Goal: Task Accomplishment & Management: Manage account settings

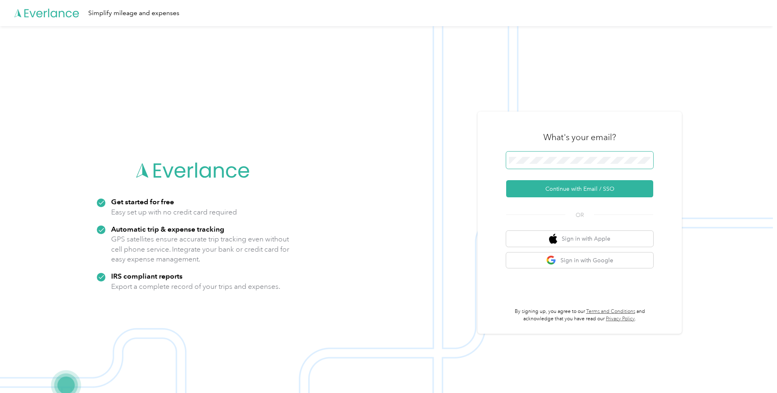
click at [539, 156] on span at bounding box center [579, 160] width 147 height 17
click at [527, 189] on button "Continue with Email / SSO" at bounding box center [579, 188] width 147 height 17
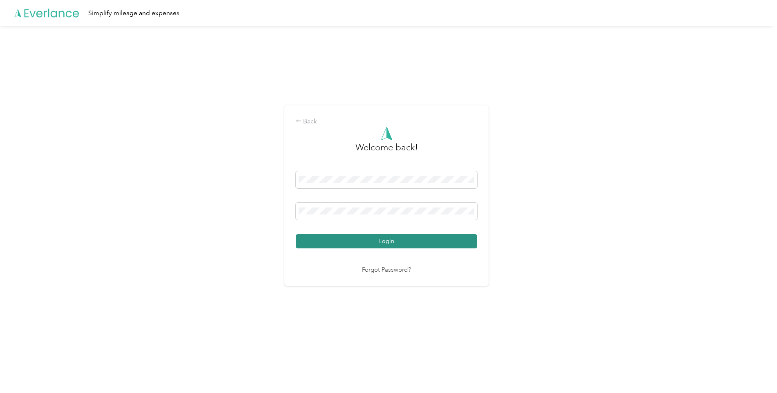
click at [375, 241] on button "Login" at bounding box center [386, 241] width 181 height 14
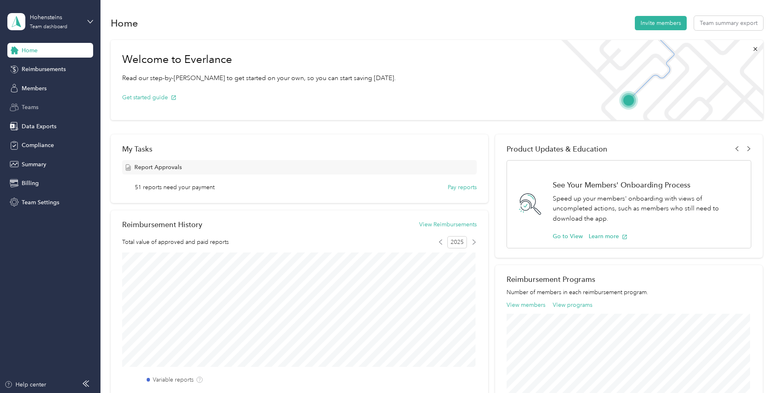
click at [26, 106] on span "Teams" at bounding box center [30, 107] width 17 height 9
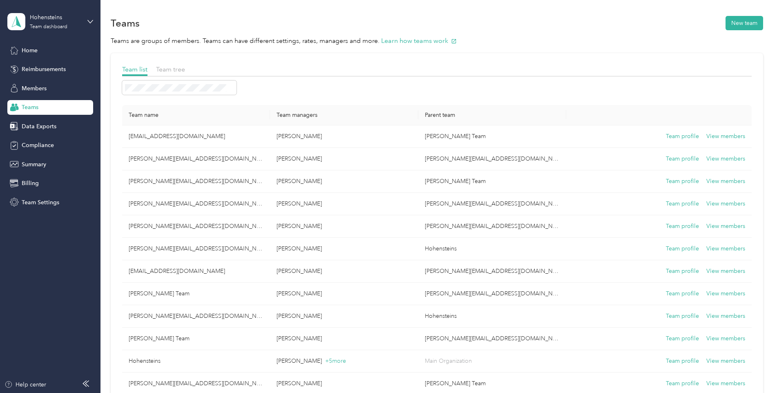
click at [168, 73] on div "Team tree" at bounding box center [170, 70] width 29 height 10
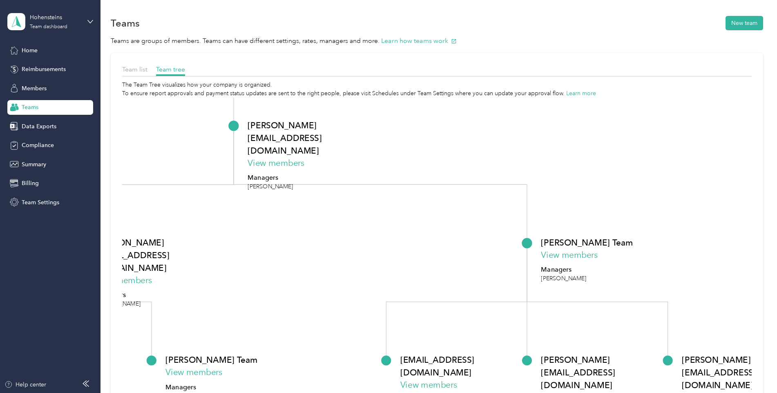
drag, startPoint x: 315, startPoint y: 259, endPoint x: 298, endPoint y: 41, distance: 218.9
click at [298, 41] on section "Teams New team Teams are groups of members. Teams can have different settings, …" at bounding box center [437, 240] width 652 height 453
click at [563, 255] on button "View members" at bounding box center [569, 255] width 57 height 13
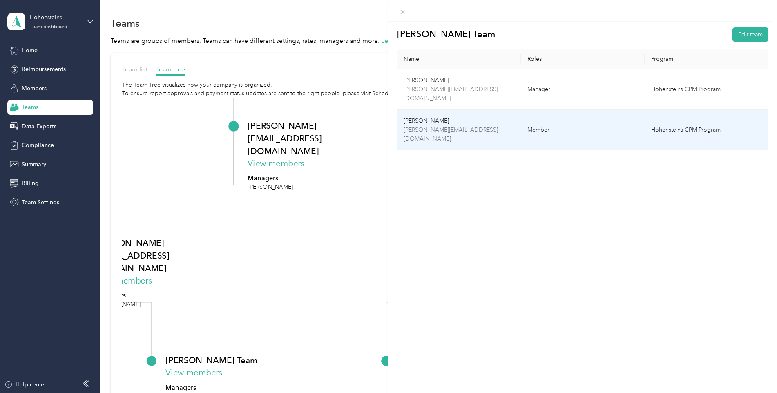
click at [420, 125] on td "[PERSON_NAME] [PERSON_NAME][EMAIL_ADDRESS][DOMAIN_NAME]" at bounding box center [459, 130] width 124 height 40
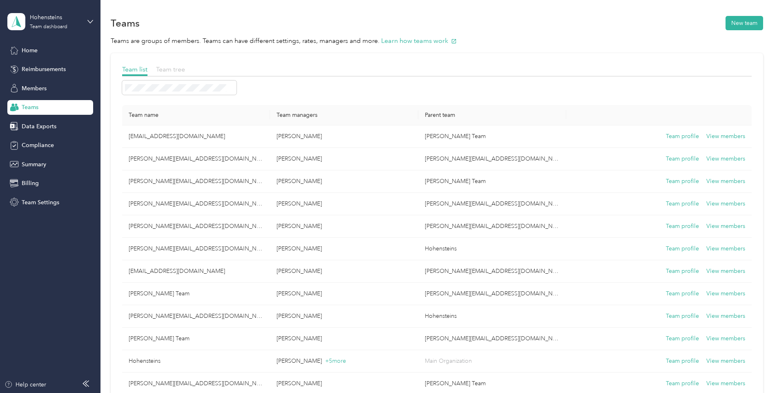
click at [159, 68] on span "Team tree" at bounding box center [170, 69] width 29 height 8
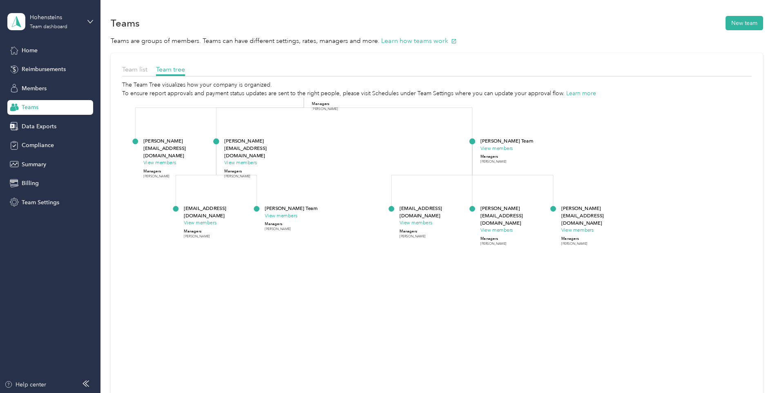
drag, startPoint x: 498, startPoint y: 294, endPoint x: 451, endPoint y: 49, distance: 249.6
click at [451, 49] on section "Teams New team Teams are groups of members. Teams can have different settings, …" at bounding box center [437, 240] width 652 height 453
click at [489, 150] on button "View members" at bounding box center [496, 148] width 33 height 7
click at [493, 151] on button "View members" at bounding box center [497, 150] width 33 height 7
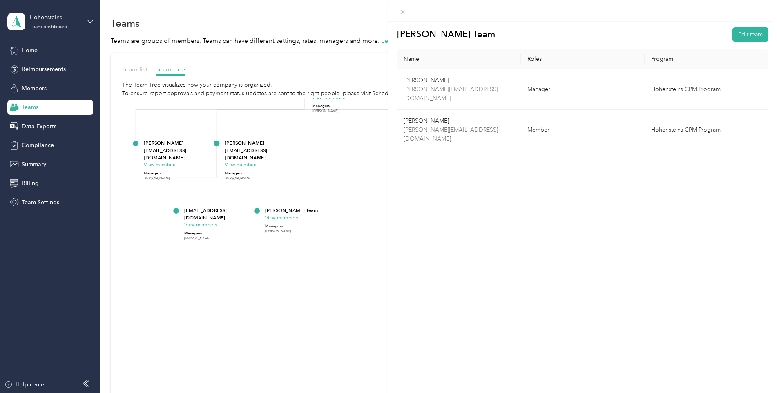
drag, startPoint x: 331, startPoint y: 325, endPoint x: 329, endPoint y: 317, distance: 7.6
click at [329, 319] on div "[PERSON_NAME] Team Edit team Name Roles Program [PERSON_NAME] [PERSON_NAME][EMA…" at bounding box center [388, 196] width 777 height 393
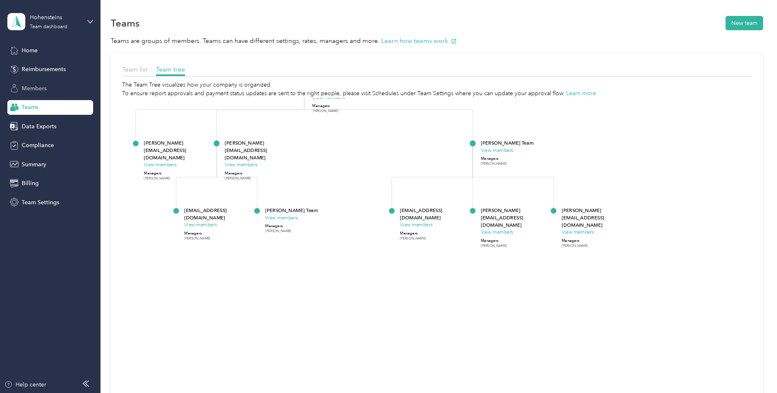
click at [25, 88] on span "Members" at bounding box center [34, 88] width 25 height 9
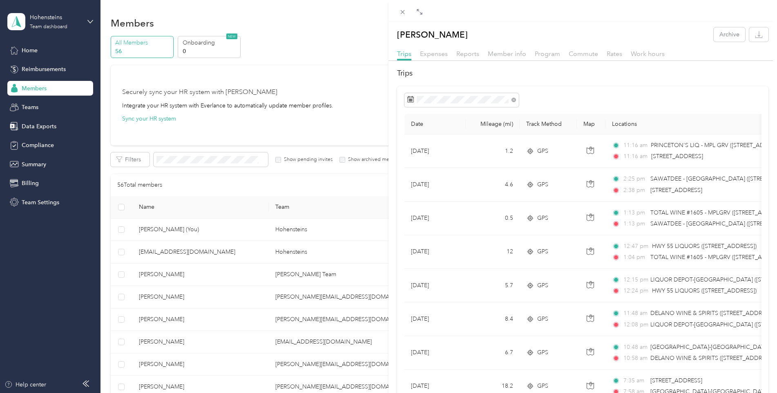
click at [296, 77] on div "[PERSON_NAME] Archive Trips Expenses Reports Member info Program Commute Rates …" at bounding box center [388, 196] width 777 height 393
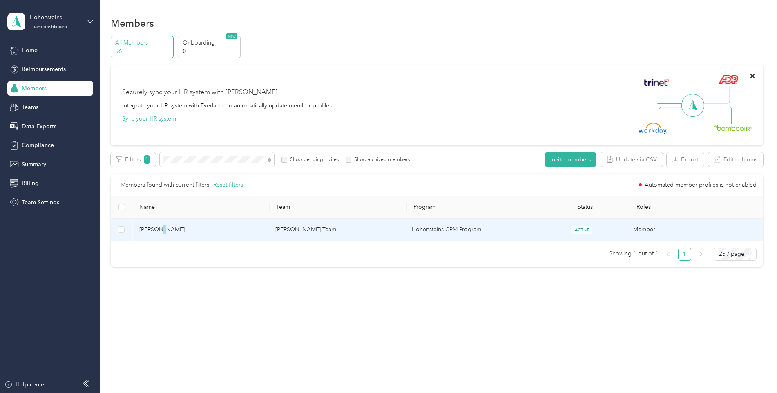
click at [164, 233] on span "[PERSON_NAME]" at bounding box center [200, 229] width 123 height 9
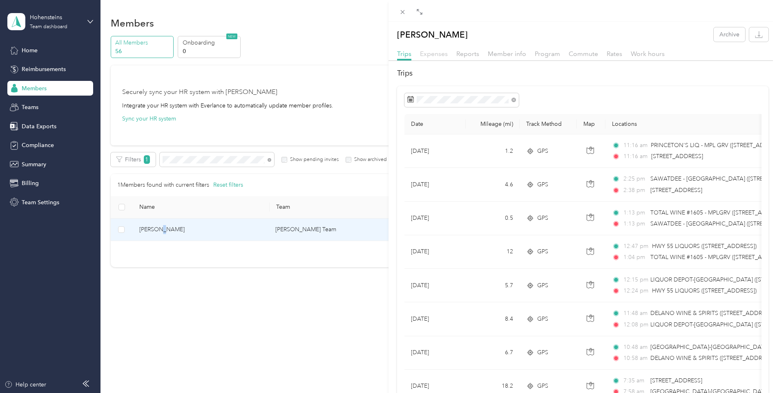
click at [444, 52] on span "Expenses" at bounding box center [434, 54] width 28 height 8
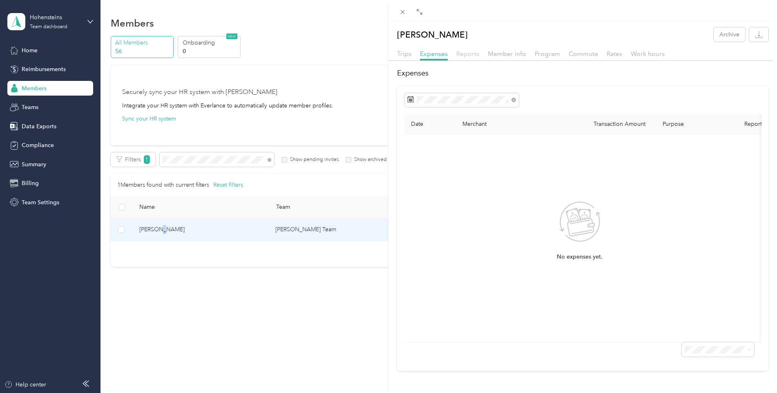
click at [461, 54] on span "Reports" at bounding box center [467, 54] width 23 height 8
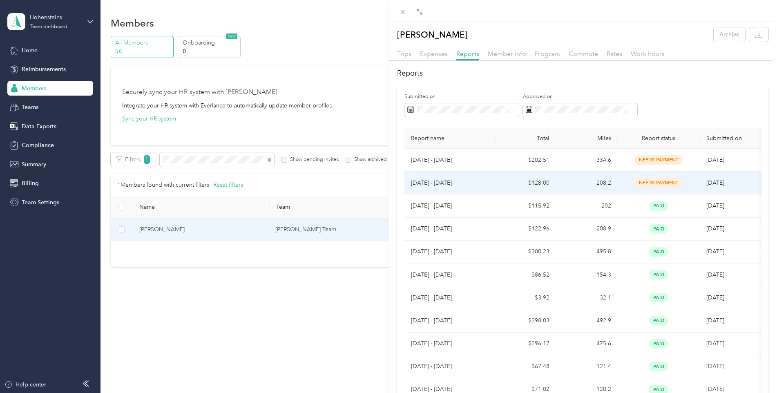
click at [662, 183] on span "needs payment" at bounding box center [658, 182] width 48 height 9
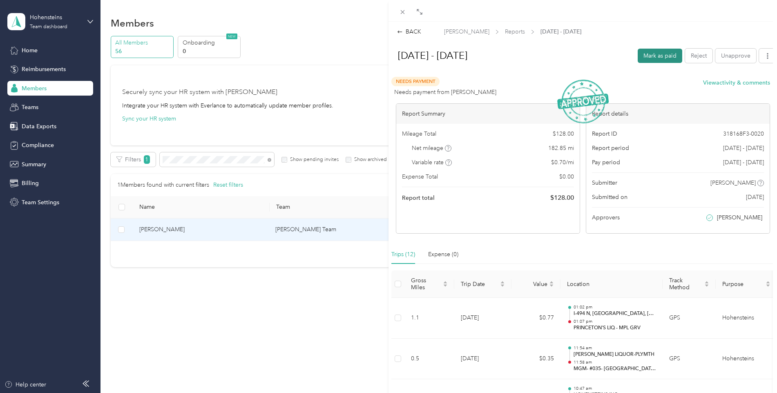
click at [643, 50] on button "Mark as paid" at bounding box center [660, 56] width 45 height 14
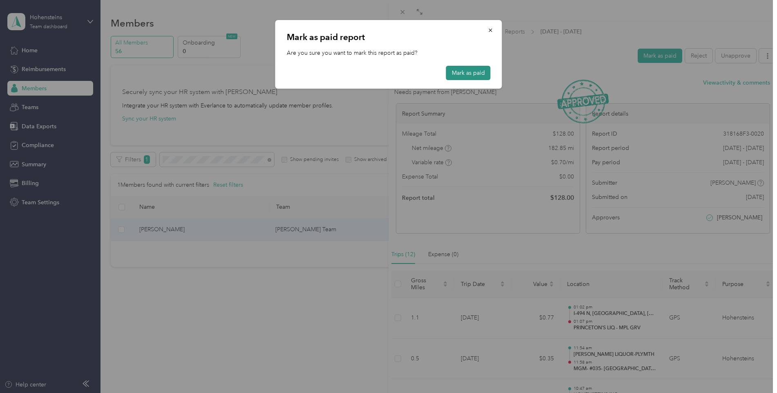
click at [447, 71] on button "Mark as paid" at bounding box center [468, 73] width 45 height 14
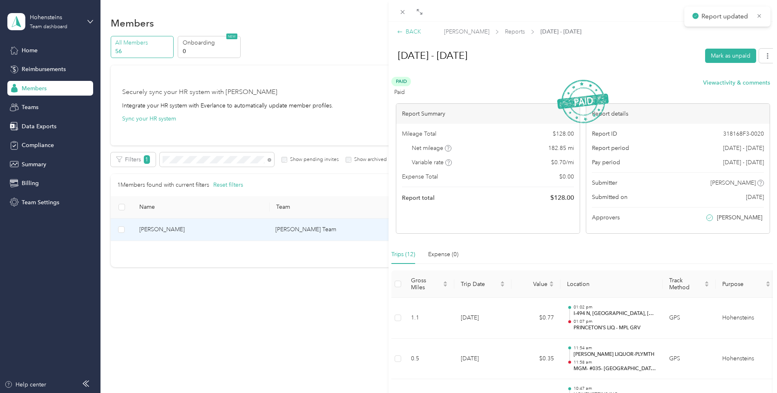
click at [409, 34] on div "BACK" at bounding box center [409, 31] width 24 height 9
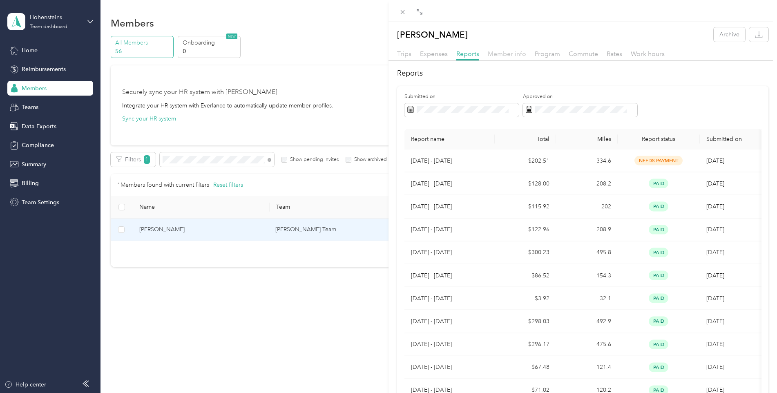
click at [503, 57] on span "Member info" at bounding box center [507, 54] width 38 height 8
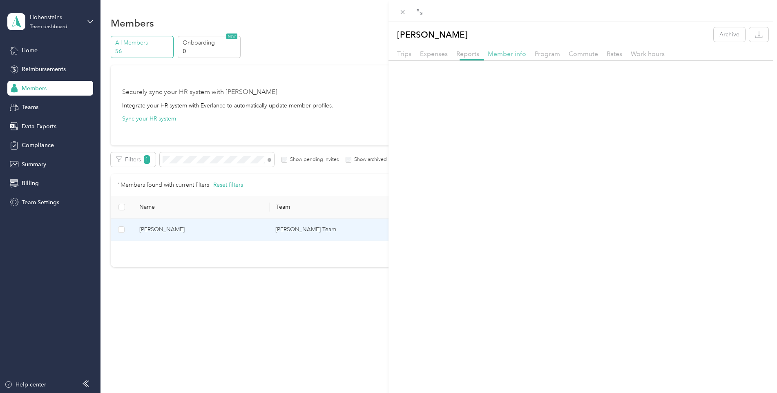
click at [503, 57] on span "Member info" at bounding box center [507, 54] width 38 height 8
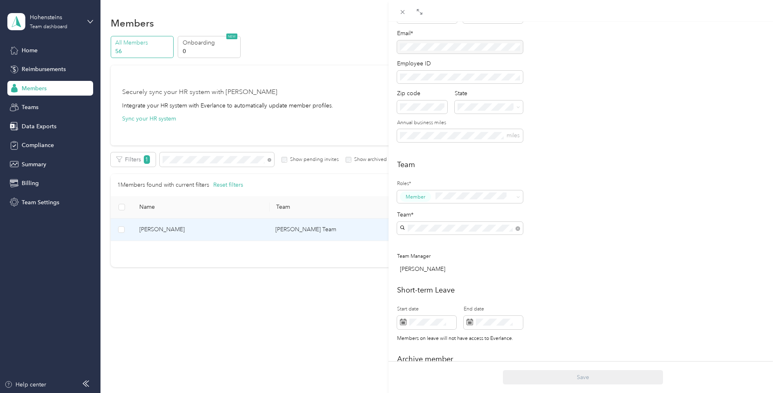
scroll to position [123, 0]
